Goal: Task Accomplishment & Management: Complete application form

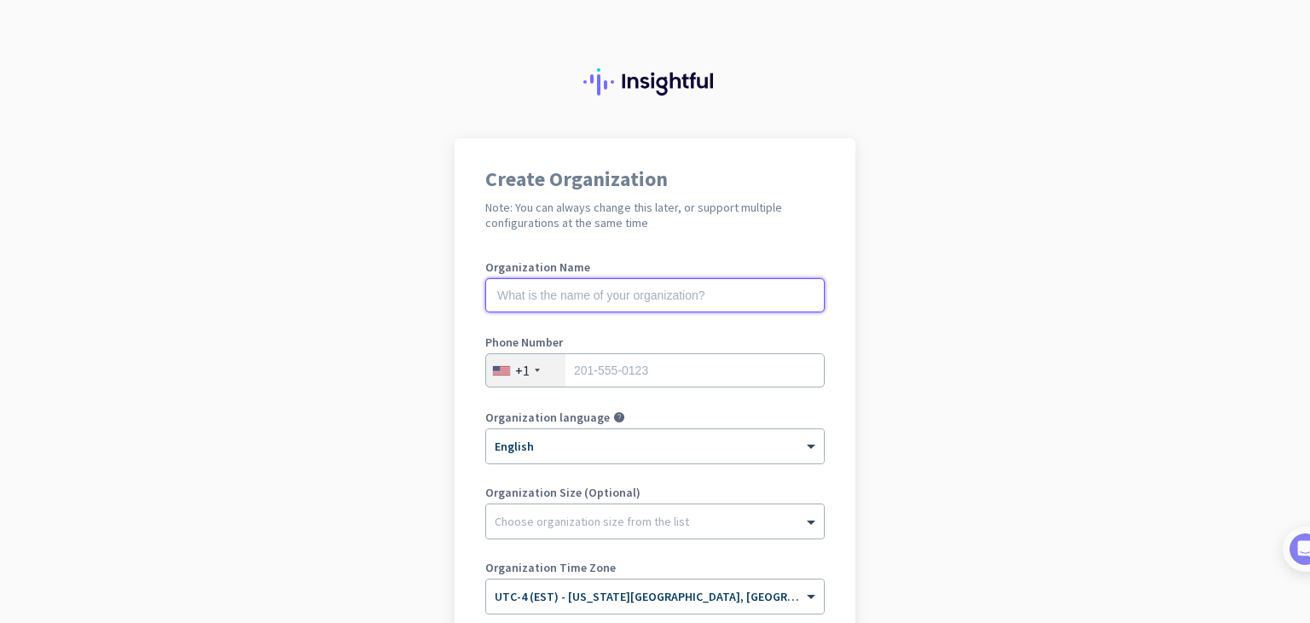
click at [580, 301] on input "text" at bounding box center [655, 295] width 340 height 34
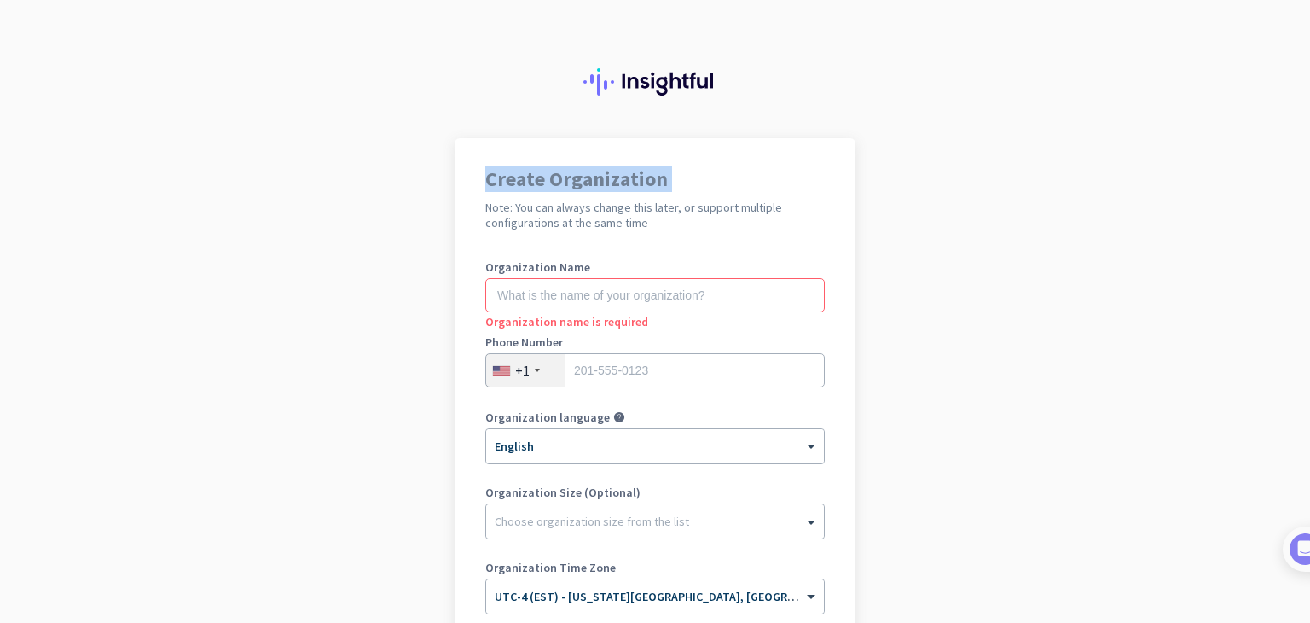
click at [232, 182] on app-onboarding-organization "Create Organization Note: You can always change this later, or support multiple…" at bounding box center [655, 507] width 1310 height 739
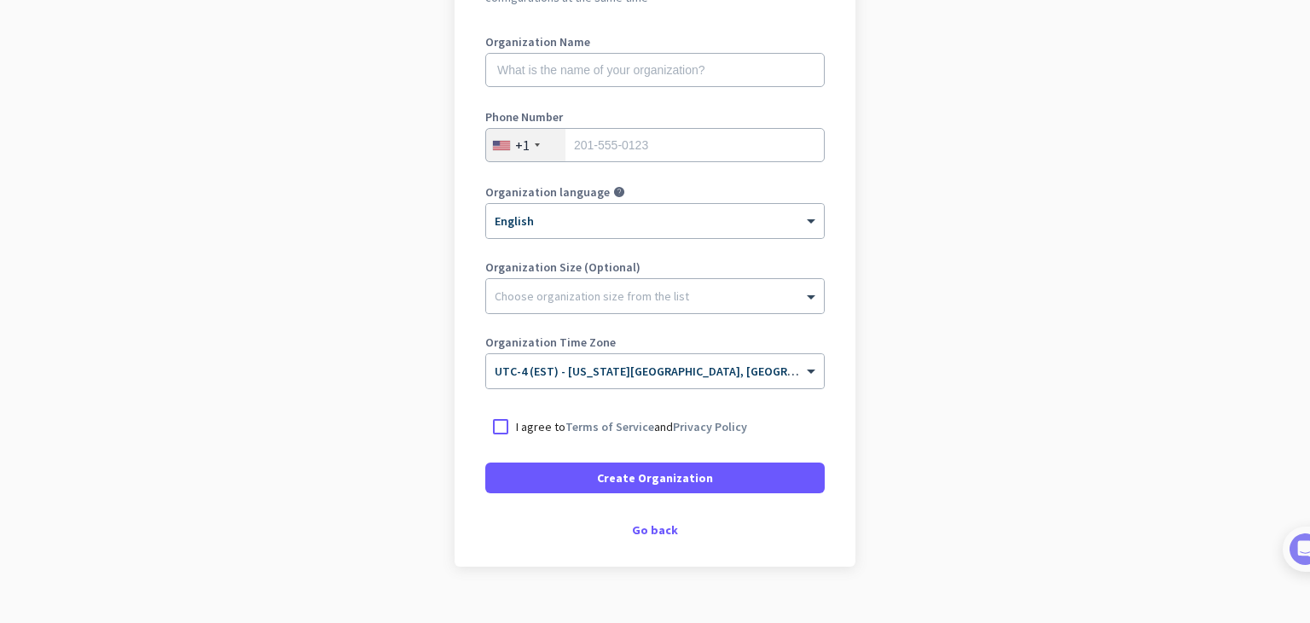
scroll to position [254, 0]
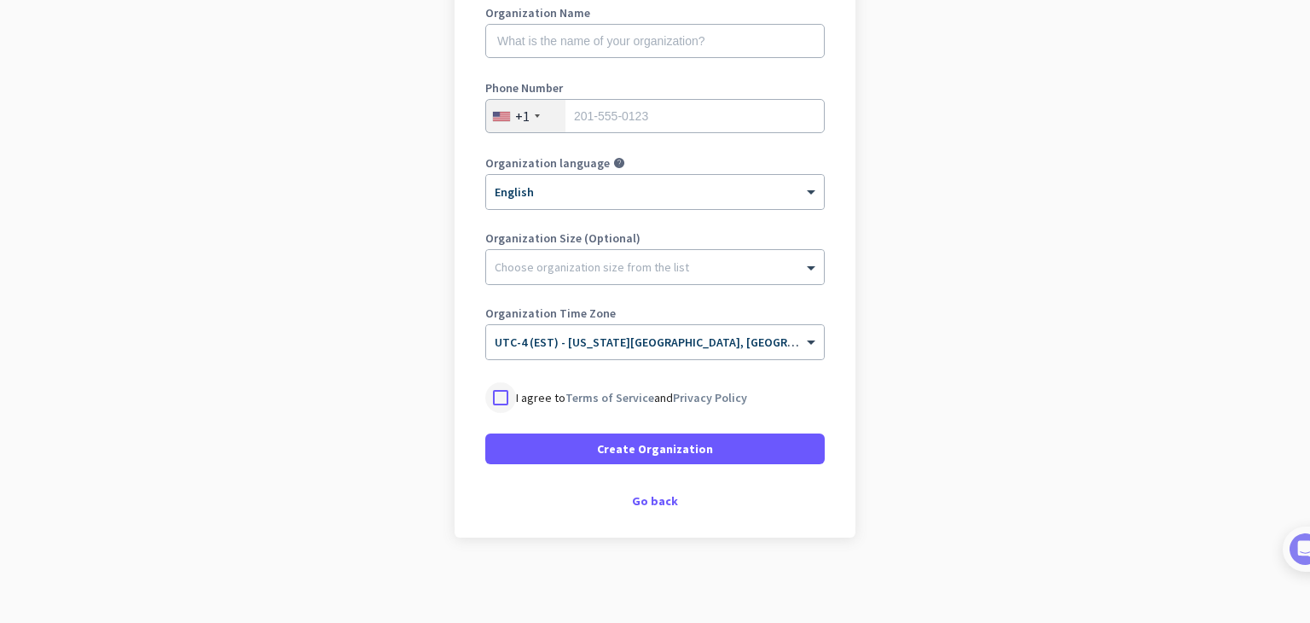
click at [495, 396] on div at bounding box center [500, 397] width 31 height 31
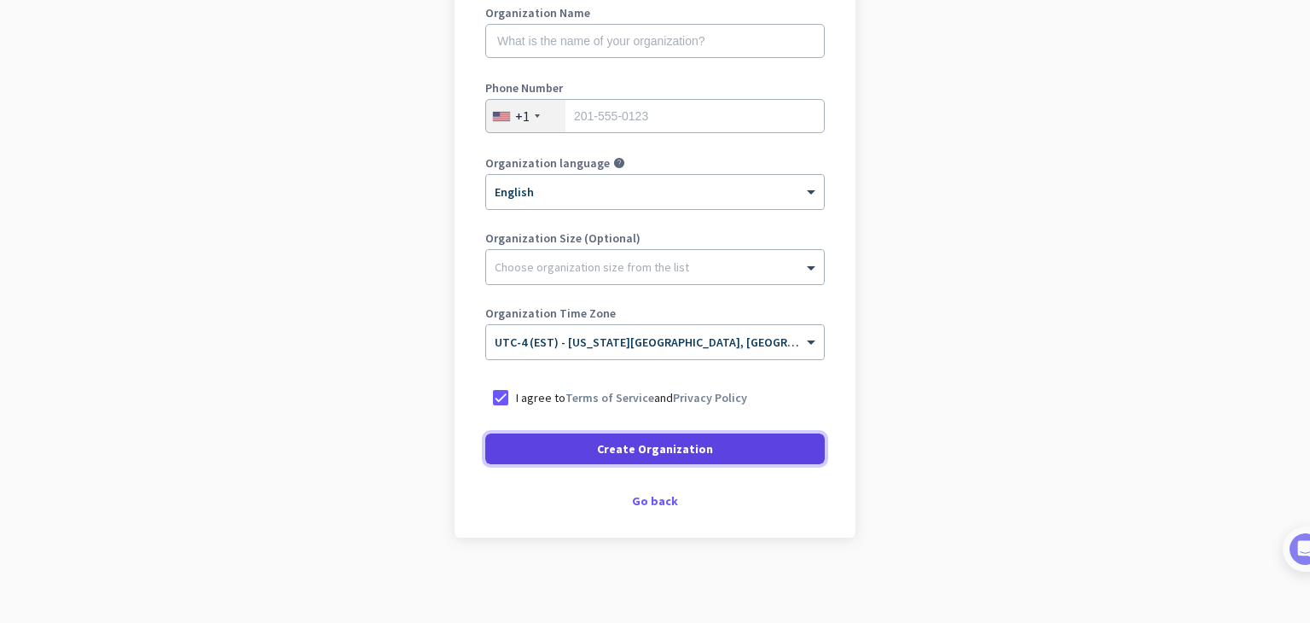
click at [665, 453] on span "Create Organization" at bounding box center [655, 448] width 116 height 17
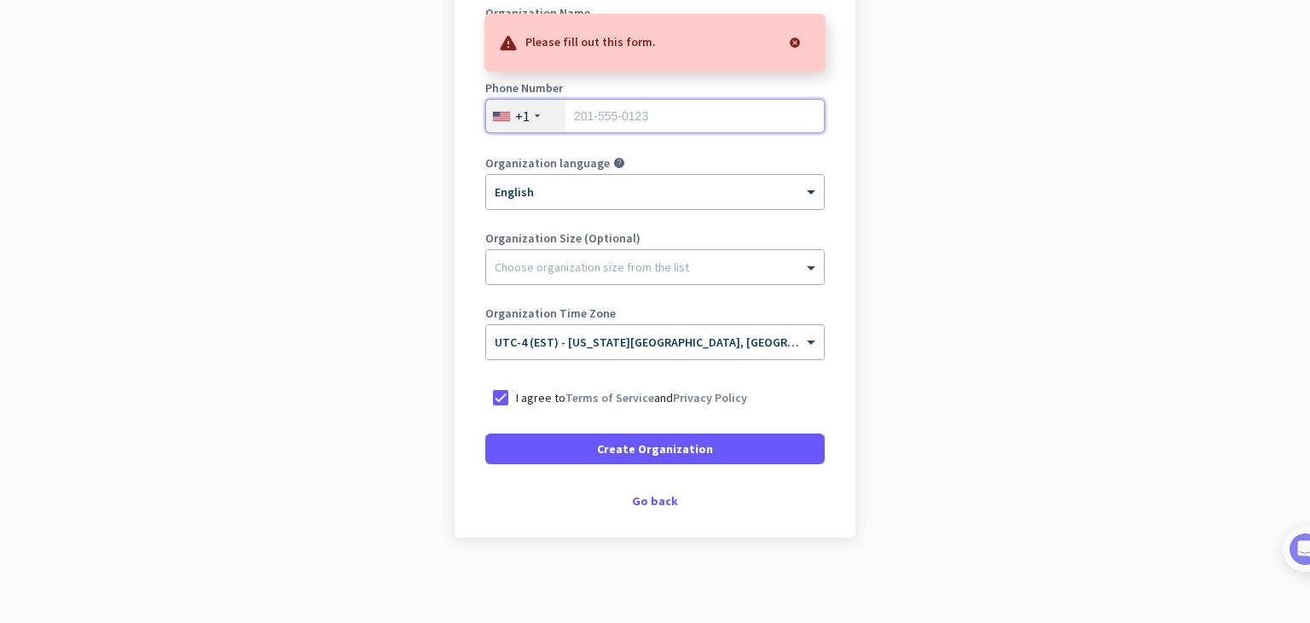
click at [594, 119] on input "tel" at bounding box center [655, 116] width 340 height 34
type input "09959719434"
click at [515, 113] on div "+1" at bounding box center [522, 115] width 15 height 17
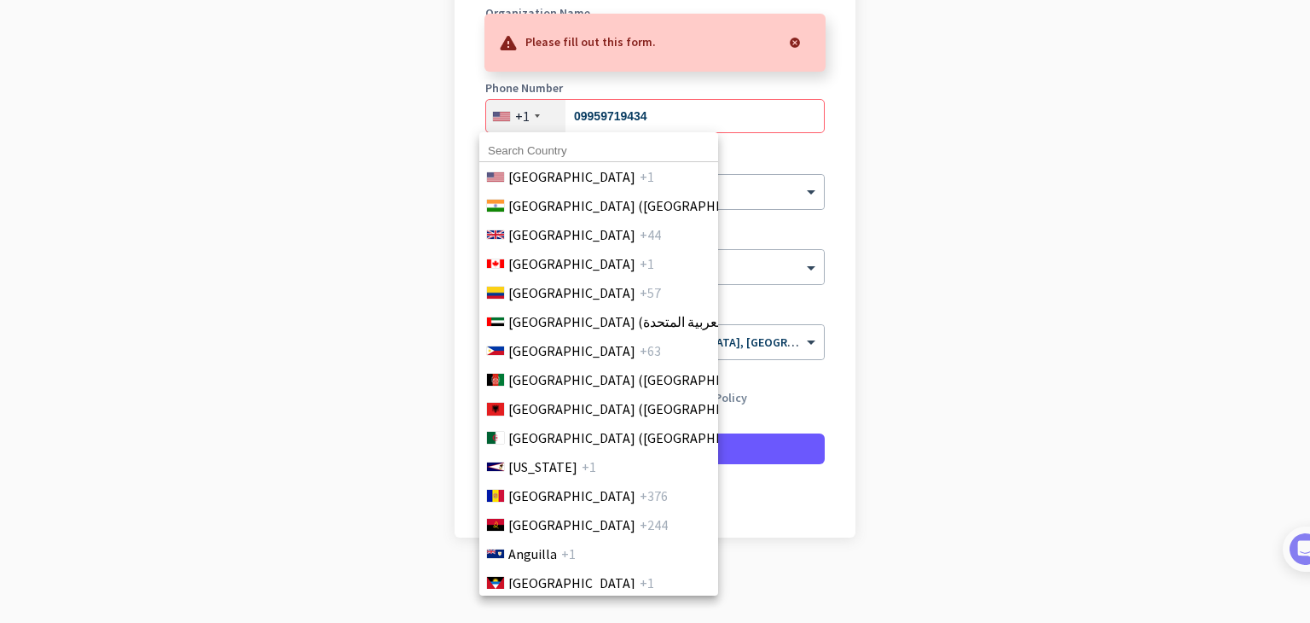
click at [543, 151] on input at bounding box center [598, 151] width 239 height 22
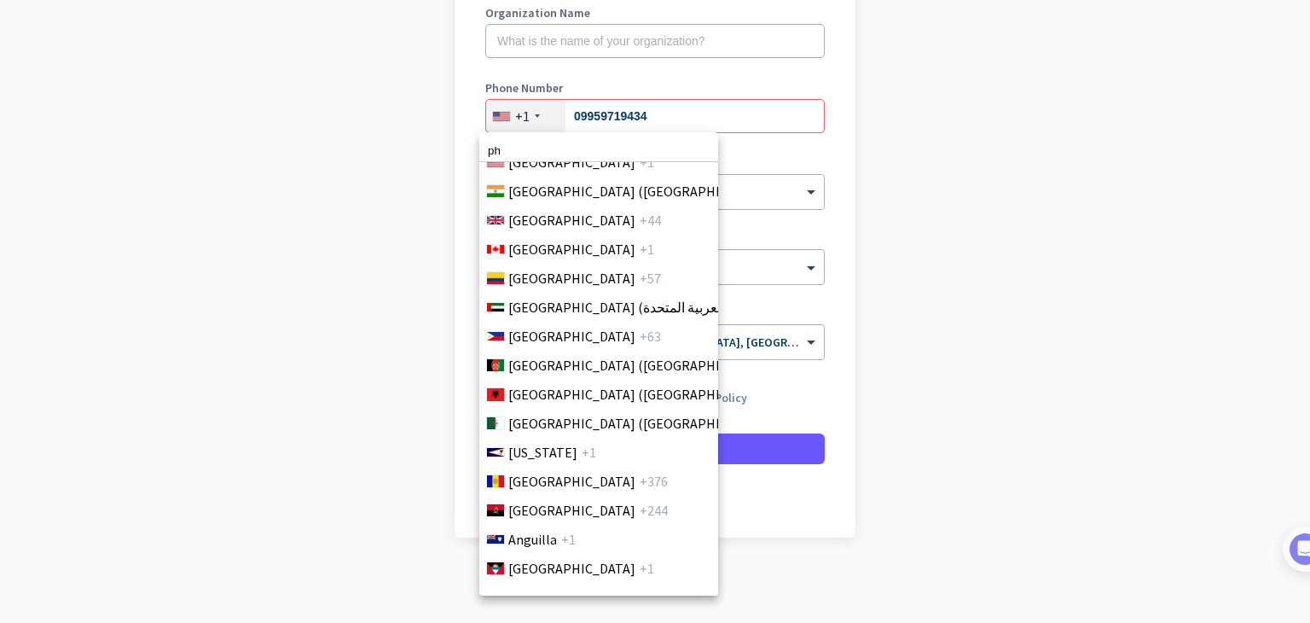
scroll to position [0, 0]
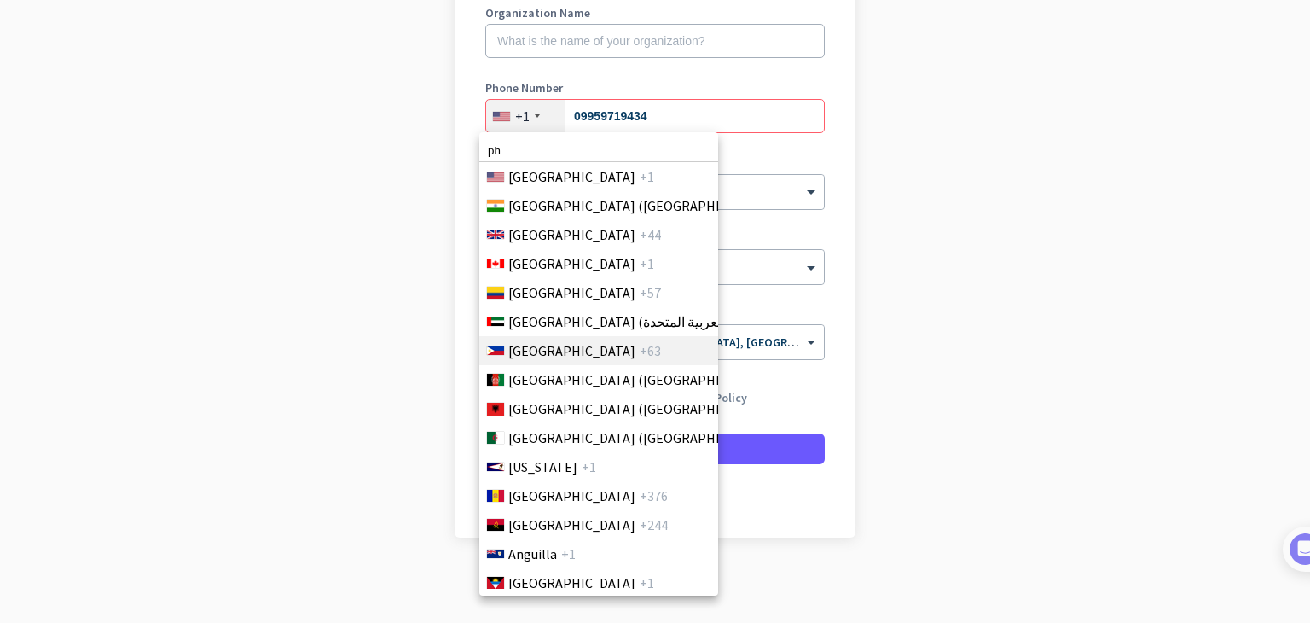
type input "ph"
click at [522, 356] on span "Philippines" at bounding box center [571, 350] width 127 height 20
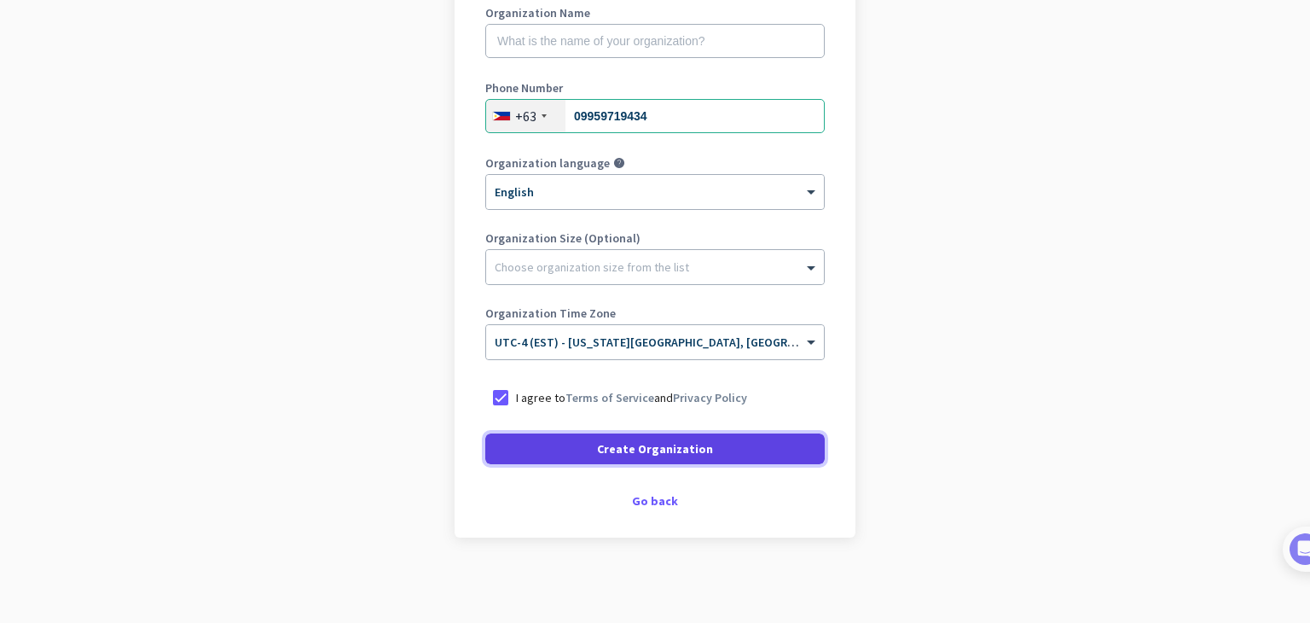
click at [672, 455] on span "Create Organization" at bounding box center [655, 448] width 116 height 17
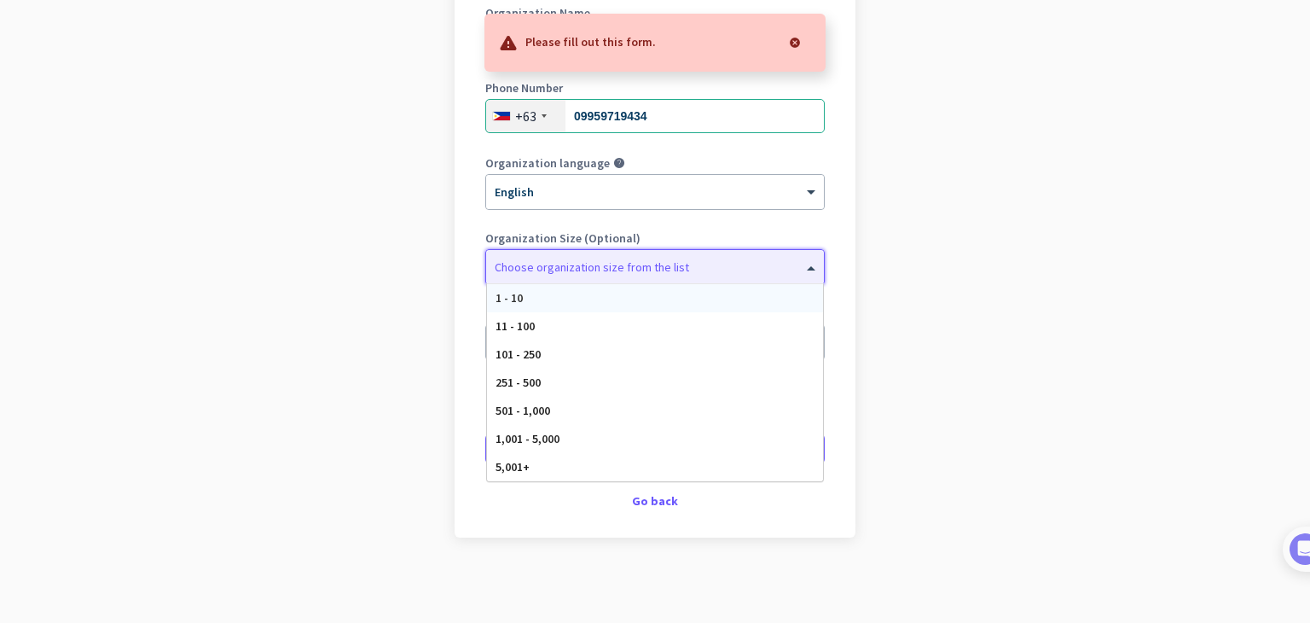
click at [578, 267] on div at bounding box center [655, 262] width 338 height 17
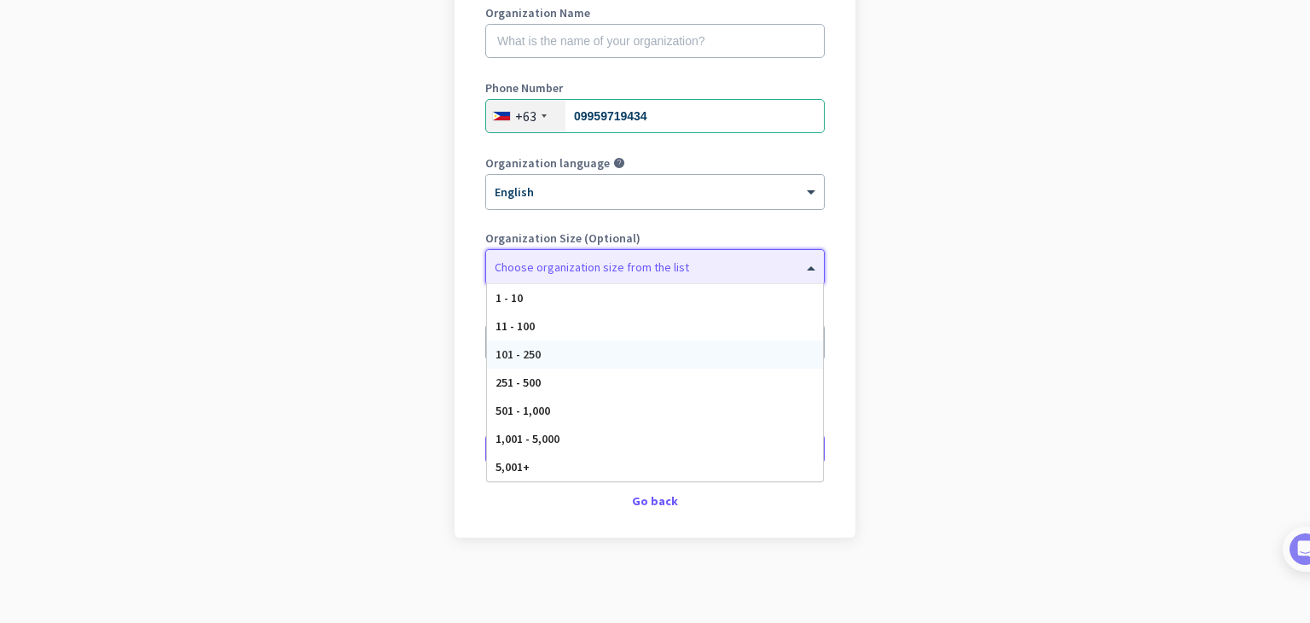
click at [515, 351] on span "101 - 250" at bounding box center [518, 353] width 45 height 15
drag, startPoint x: 561, startPoint y: 264, endPoint x: 526, endPoint y: 273, distance: 37.0
click at [560, 264] on div at bounding box center [655, 261] width 338 height 15
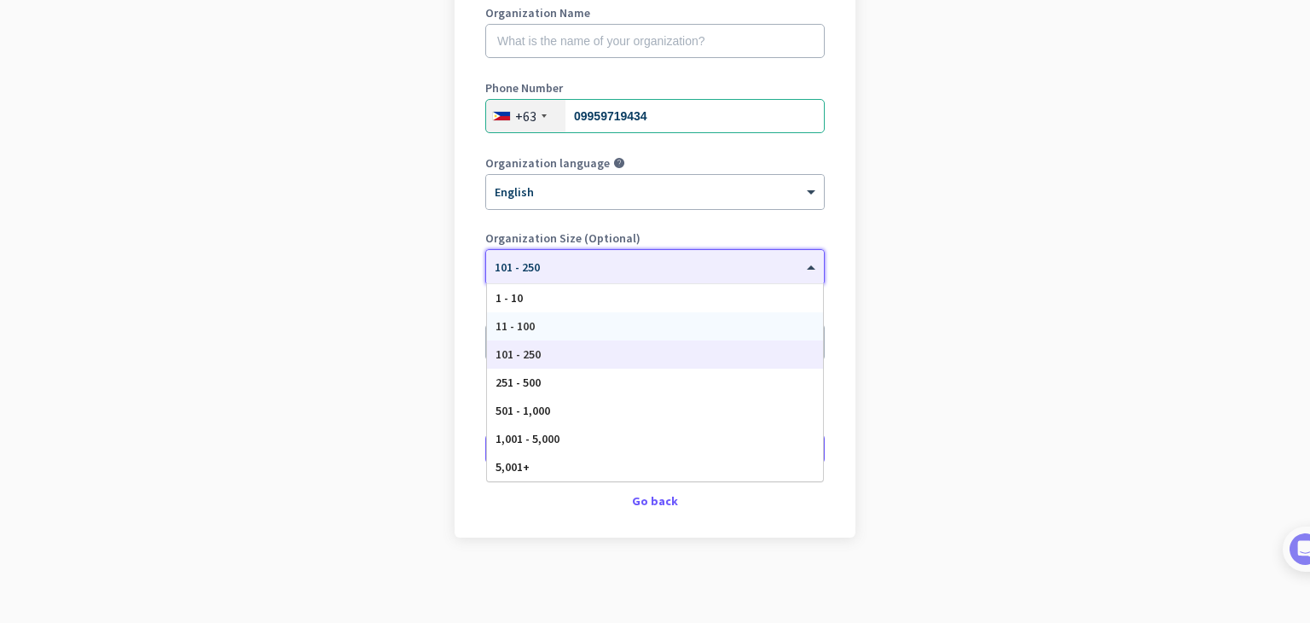
click at [502, 325] on span "11 - 100" at bounding box center [515, 325] width 39 height 15
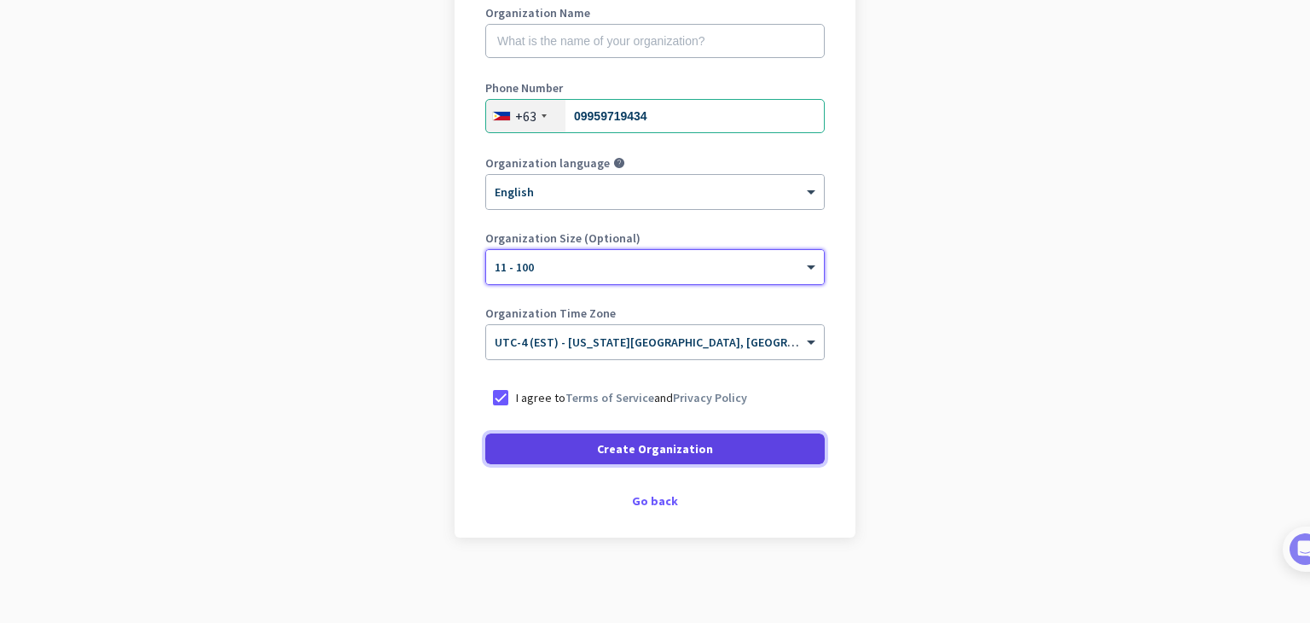
click at [649, 438] on span at bounding box center [655, 448] width 340 height 41
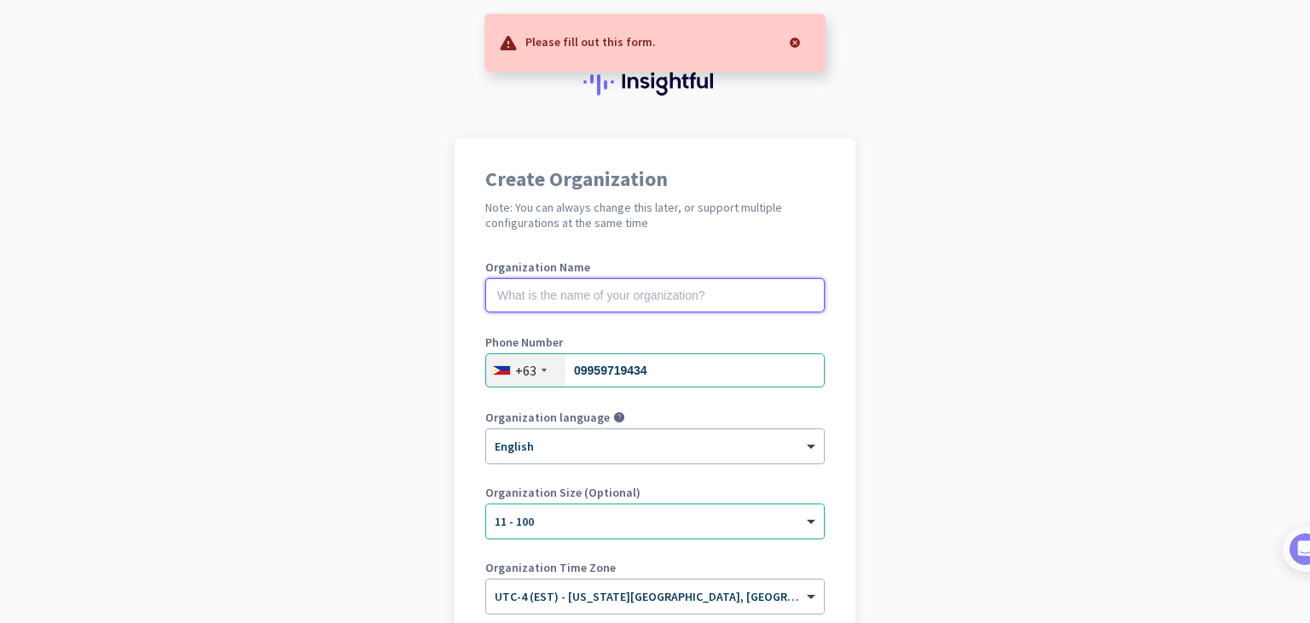
click at [604, 298] on input "text" at bounding box center [655, 295] width 340 height 34
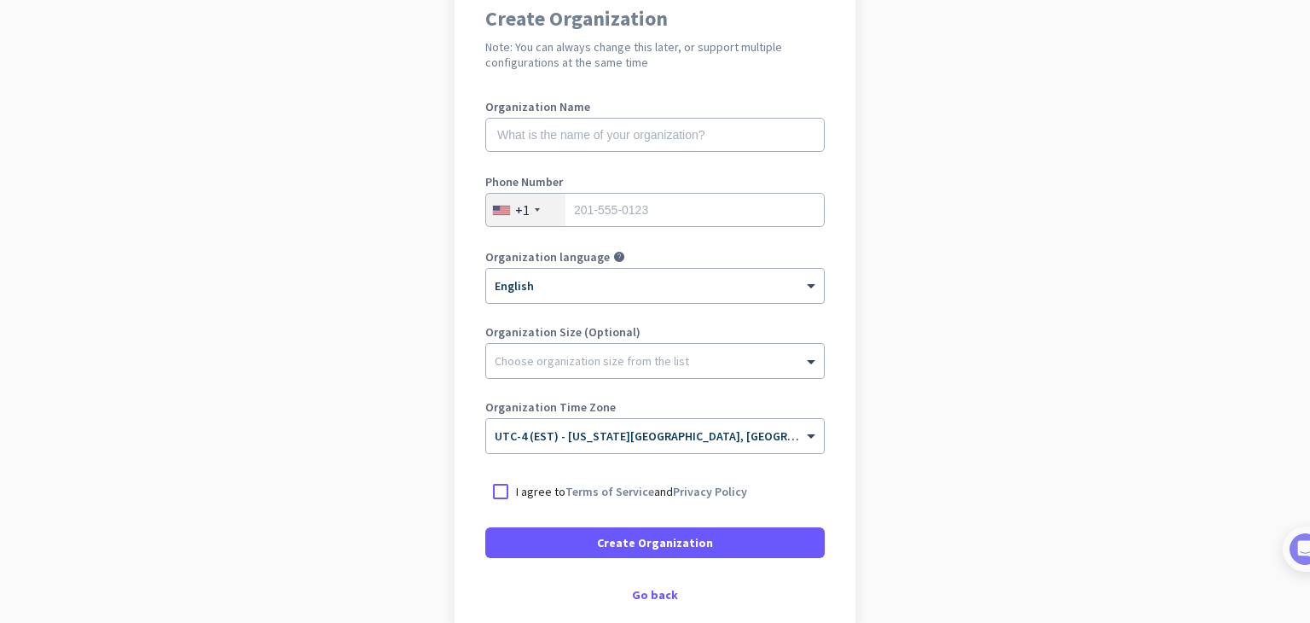
scroll to position [254, 0]
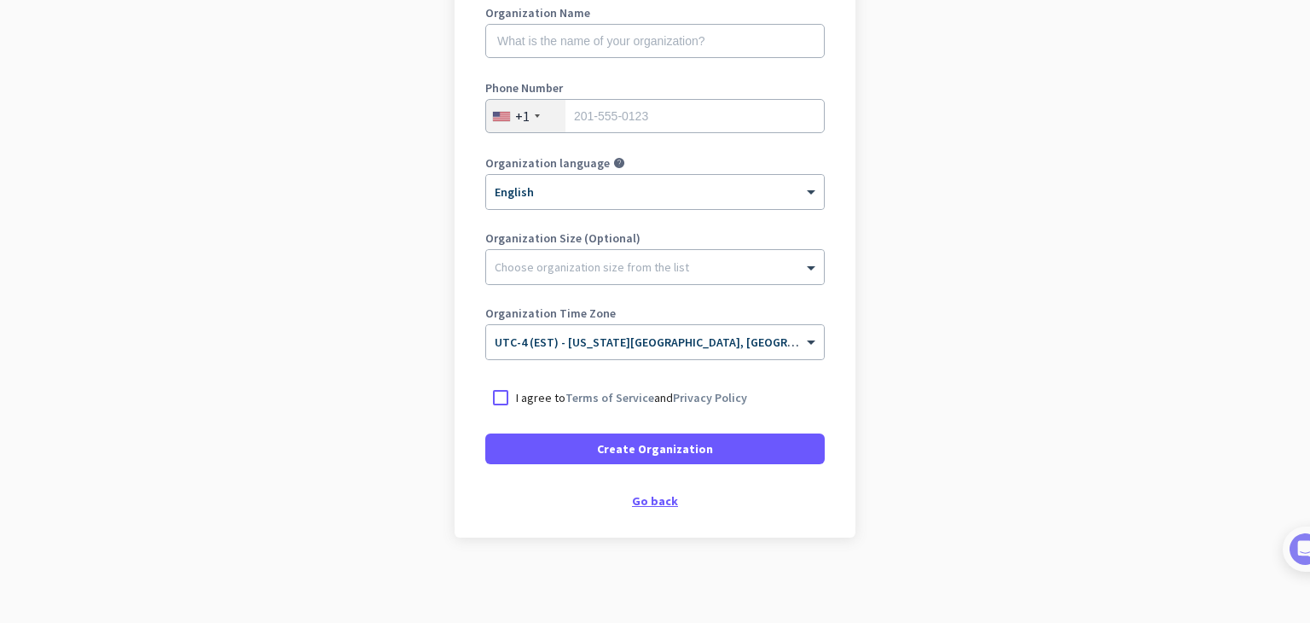
click at [653, 502] on div "Go back" at bounding box center [655, 501] width 340 height 12
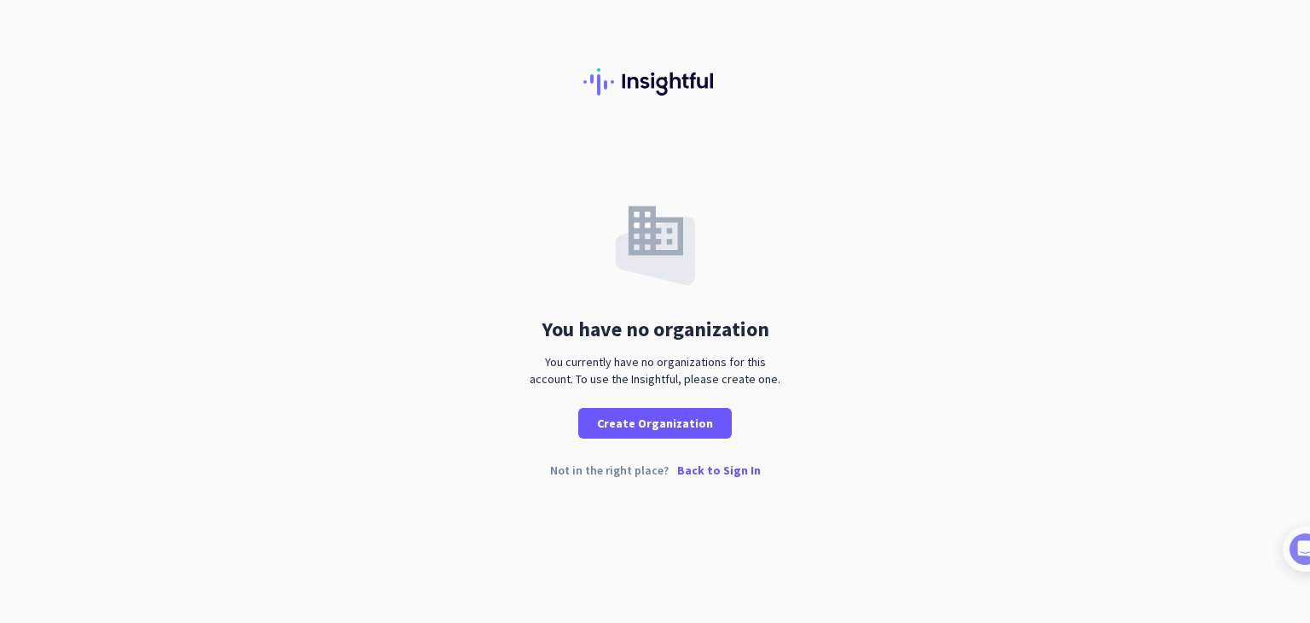
click at [628, 471] on div "Not in the right place? Back to Sign In" at bounding box center [655, 483] width 1310 height 39
